Goal: Transaction & Acquisition: Obtain resource

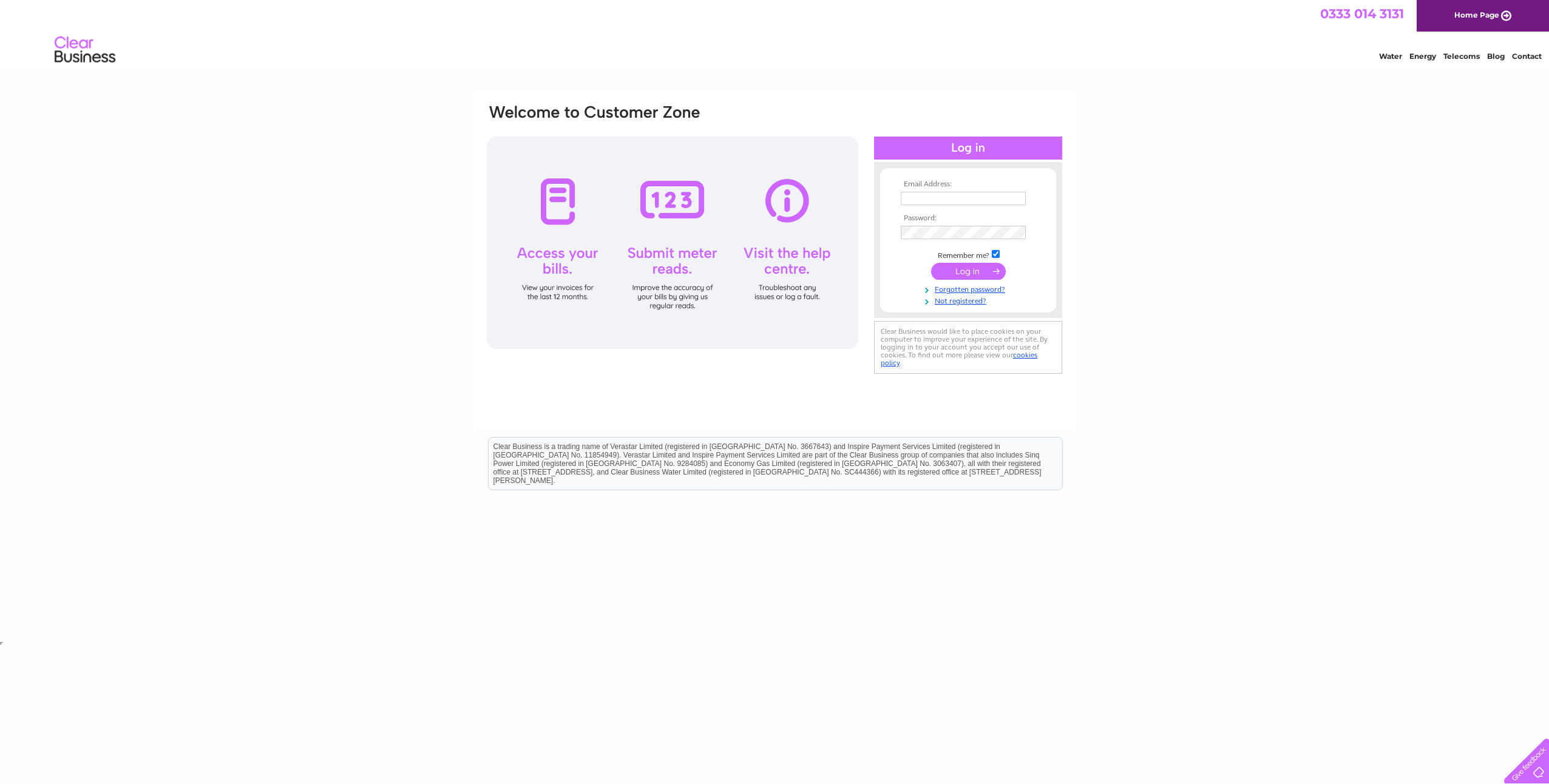
type input "accountspayable@gailsbread.co.uk"
click at [973, 272] on input "submit" at bounding box center [968, 271] width 75 height 17
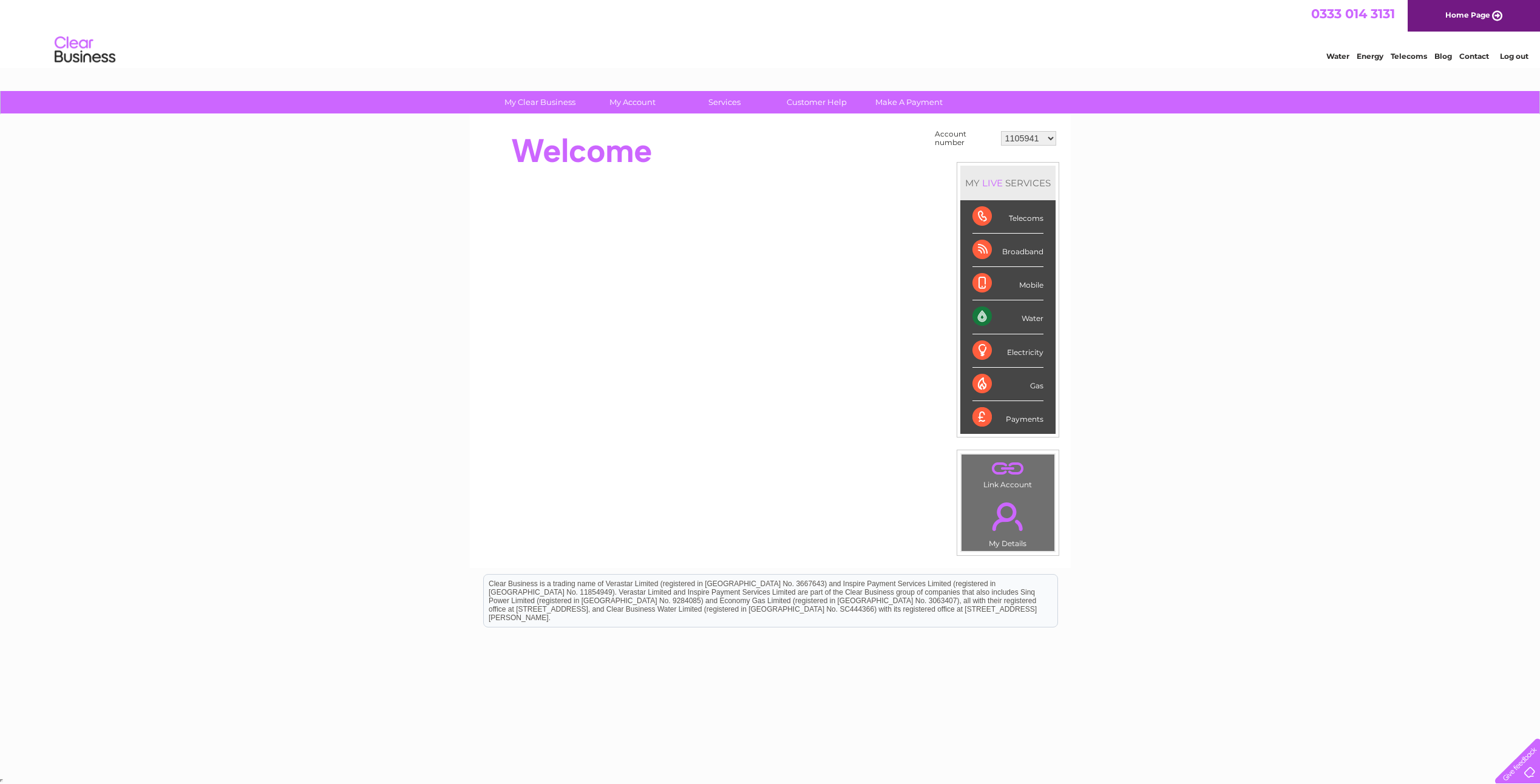
click at [1029, 135] on select "1105941 30316924" at bounding box center [1029, 138] width 55 height 15
select select "30316924"
click at [1001, 131] on select "1105941 30316924" at bounding box center [1029, 138] width 55 height 15
click at [629, 120] on link "Bills and Payments" at bounding box center [637, 127] width 100 height 24
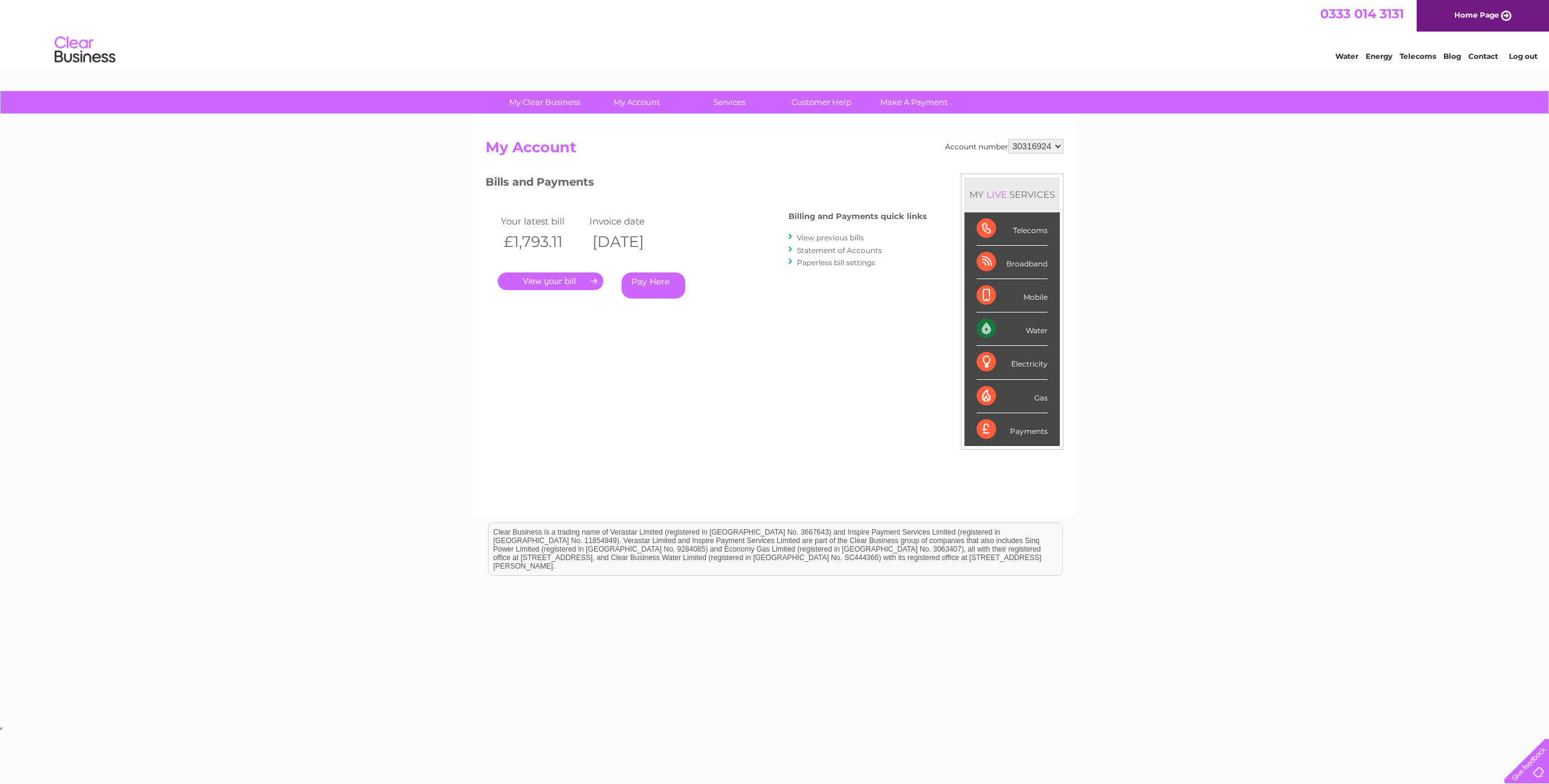
click at [545, 275] on link "." at bounding box center [550, 281] width 105 height 18
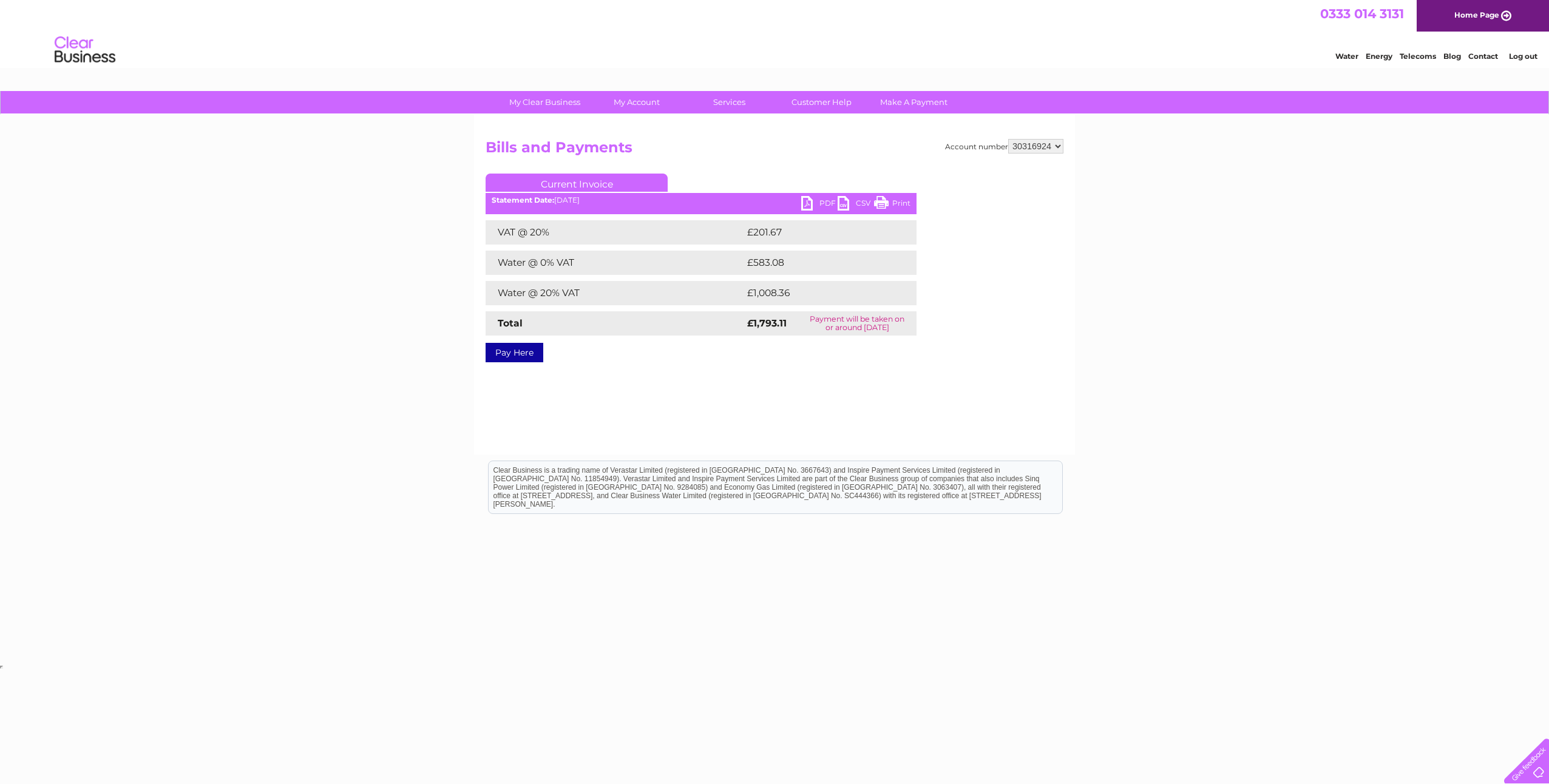
click at [818, 200] on link "PDF" at bounding box center [820, 205] width 37 height 18
